Goal: Find specific page/section

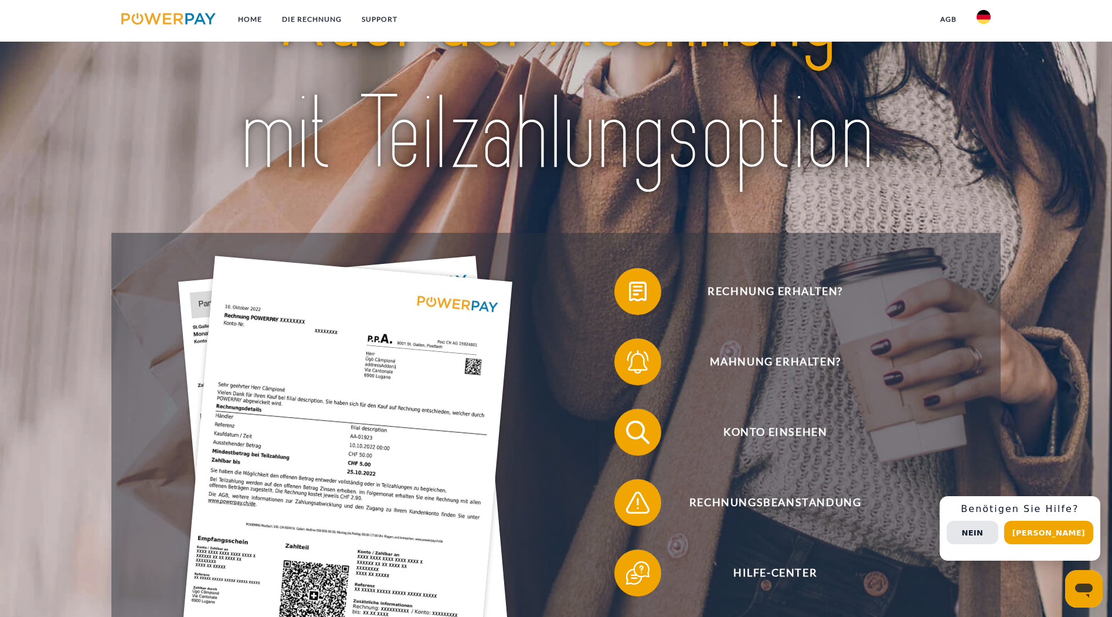
scroll to position [117, 0]
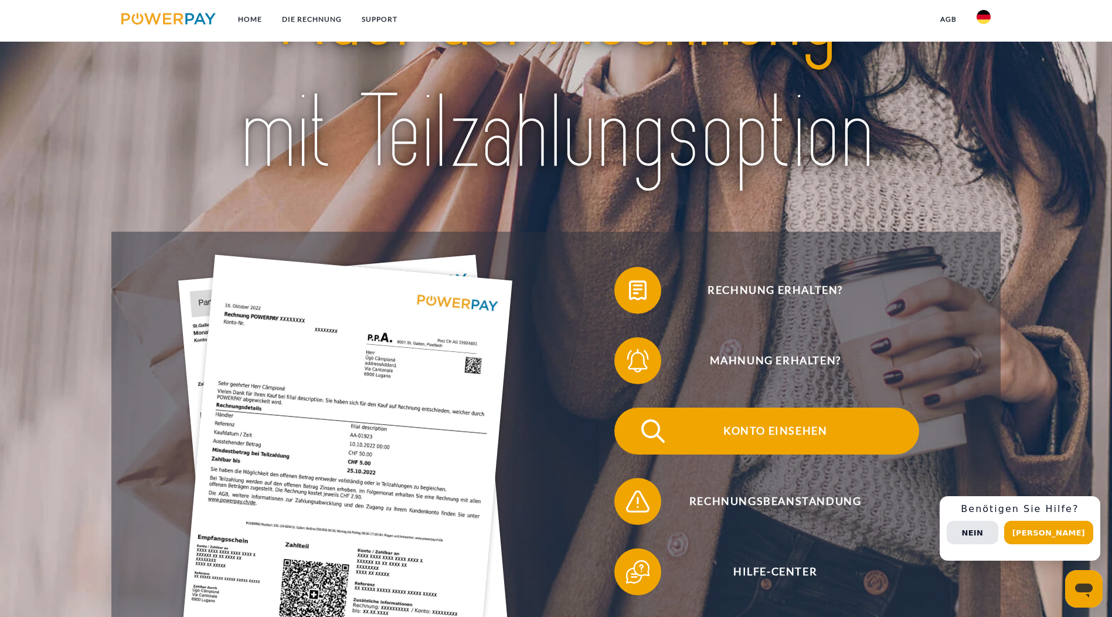
click at [631, 407] on span "Konto einsehen" at bounding box center [774, 430] width 287 height 47
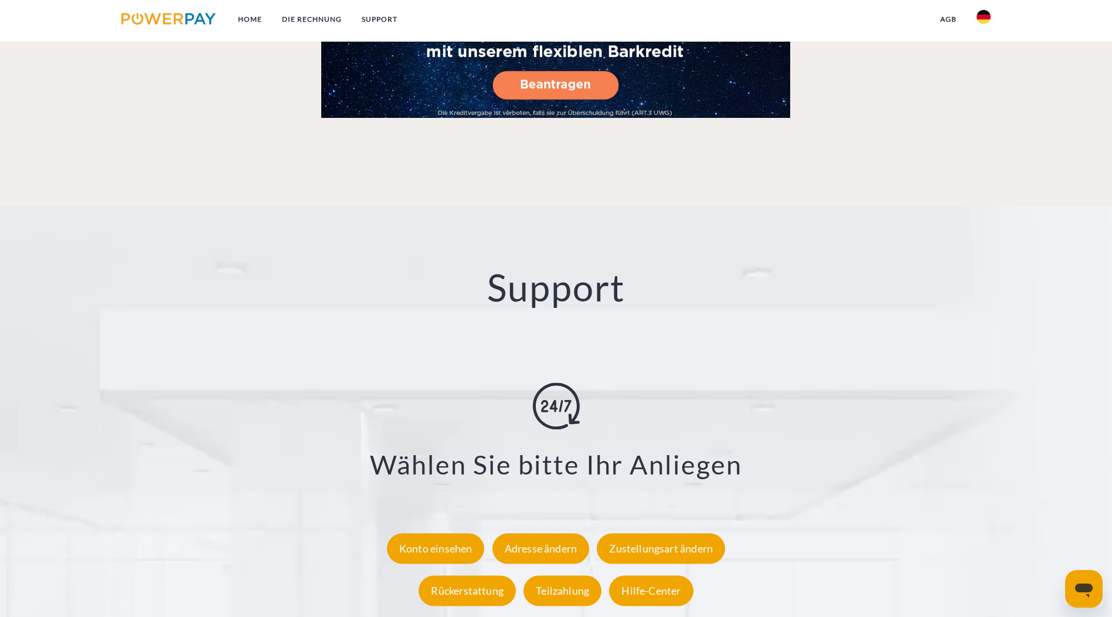
scroll to position [2052, 0]
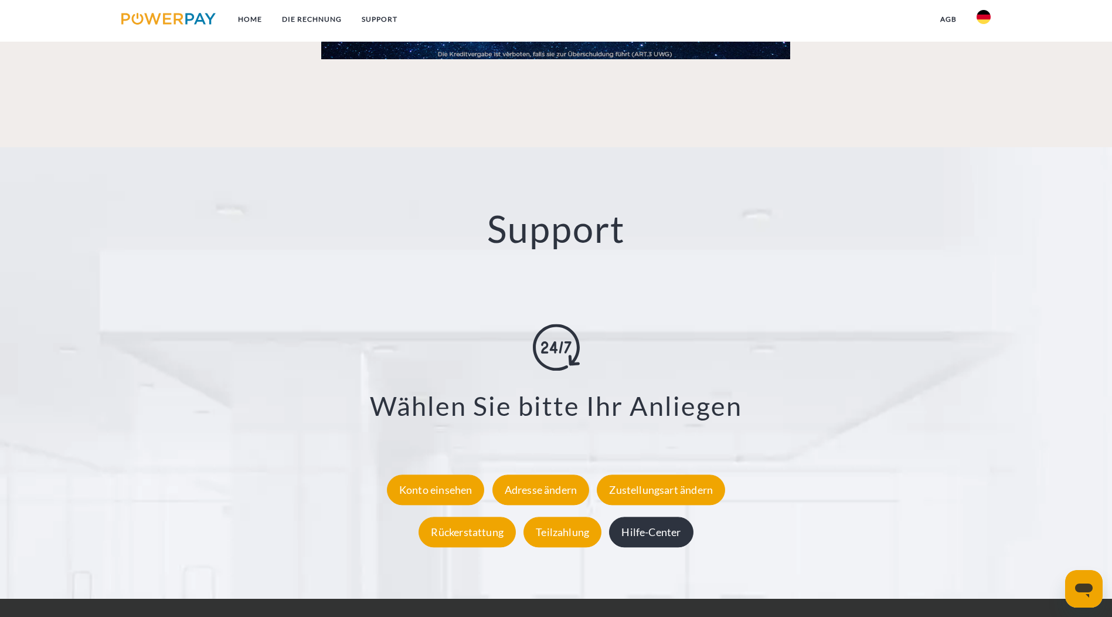
click at [644, 517] on div "Hilfe-Center" at bounding box center [651, 532] width 84 height 30
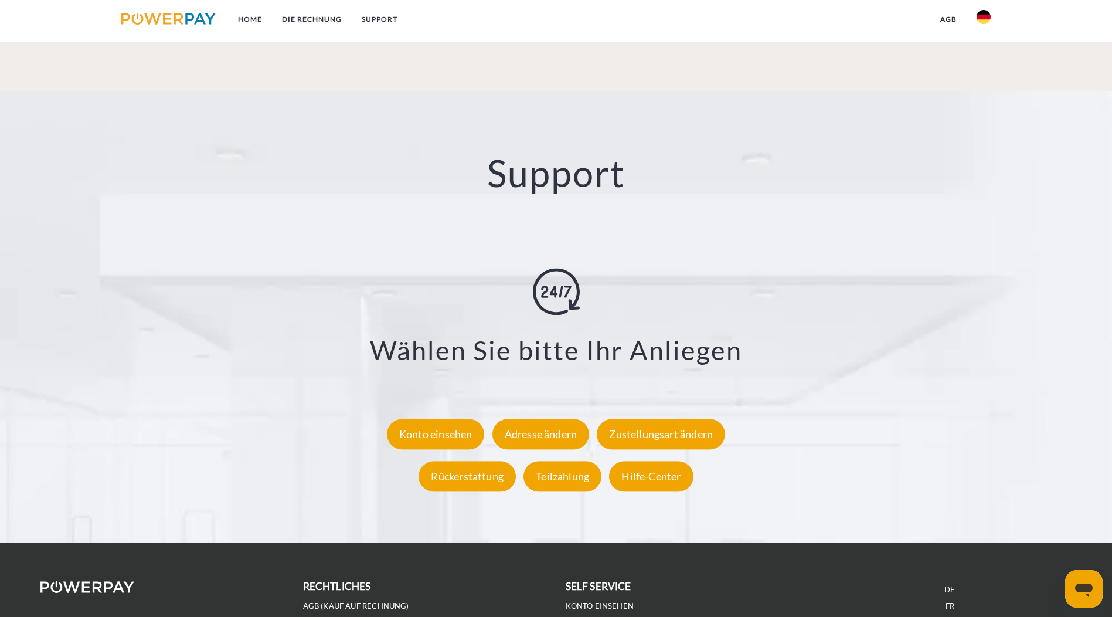
scroll to position [2108, 0]
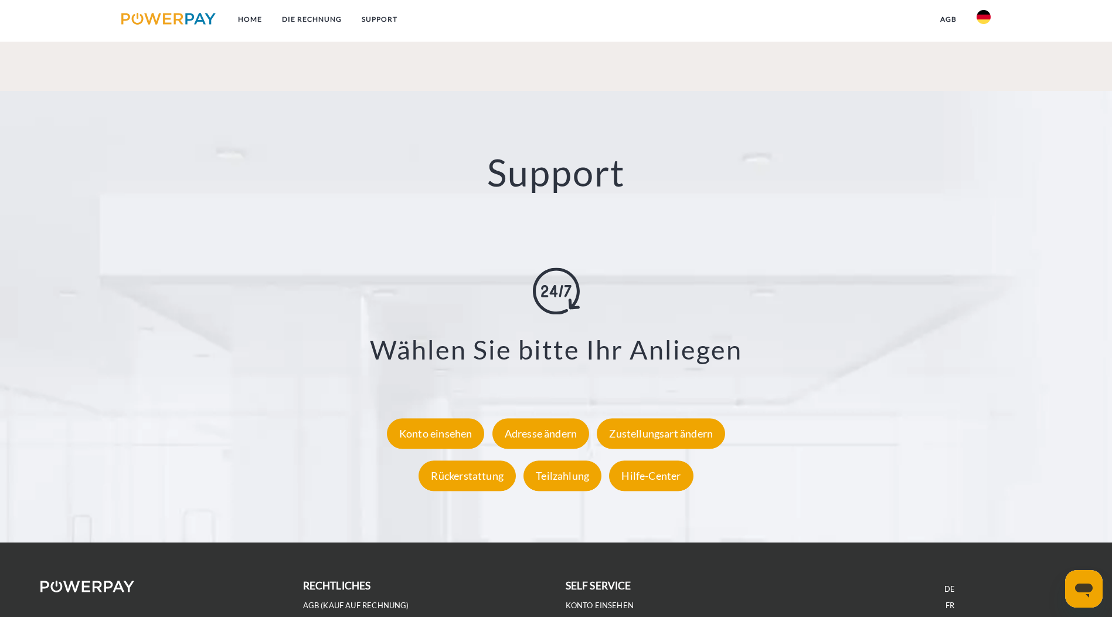
click at [360, 616] on link "AGB (Kreditkonto/Teilzahlung)" at bounding box center [370, 622] width 135 height 10
